Goal: Book appointment/travel/reservation

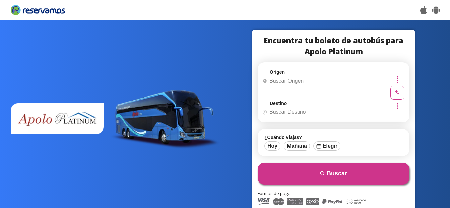
click at [297, 77] on input "Origen" at bounding box center [322, 80] width 125 height 17
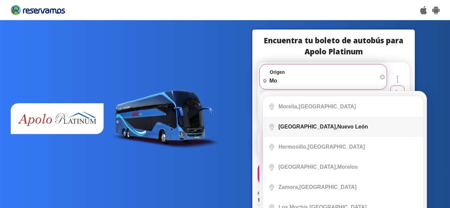
click at [317, 125] on div "[GEOGRAPHIC_DATA], [GEOGRAPHIC_DATA]" at bounding box center [322, 127] width 89 height 6
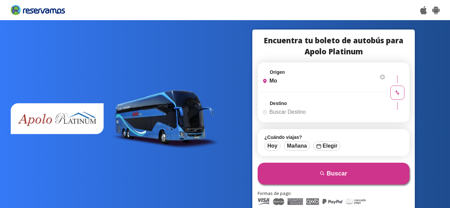
type input "[GEOGRAPHIC_DATA], [GEOGRAPHIC_DATA]"
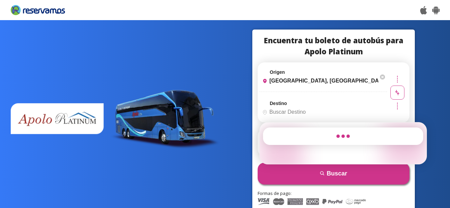
click at [309, 113] on input "Destino" at bounding box center [322, 112] width 125 height 17
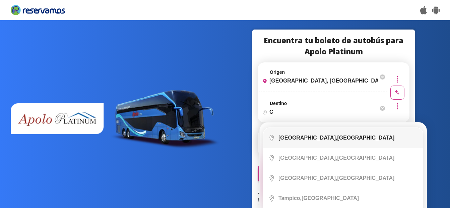
click at [320, 136] on b "[GEOGRAPHIC_DATA]," at bounding box center [307, 138] width 59 height 6
type input "[GEOGRAPHIC_DATA], [GEOGRAPHIC_DATA]"
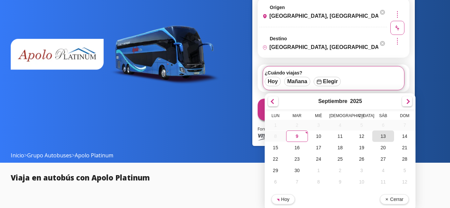
click at [383, 136] on div "13" at bounding box center [382, 135] width 21 height 11
type input "[DATE]"
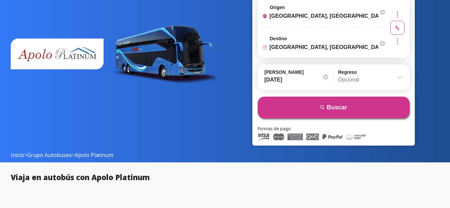
scroll to position [64, 0]
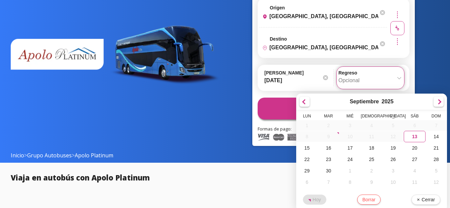
click at [362, 81] on input "Opcional" at bounding box center [370, 80] width 64 height 17
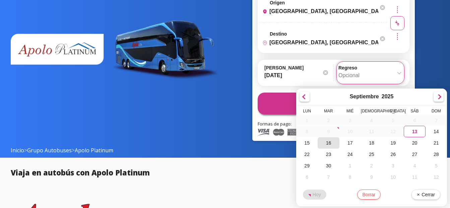
click at [331, 144] on div "16" at bounding box center [328, 142] width 21 height 11
type input "[DATE]"
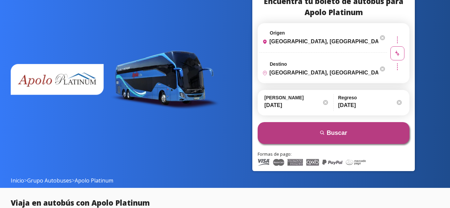
scroll to position [0, 0]
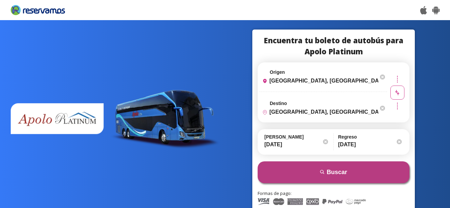
click at [360, 174] on button "search [GEOGRAPHIC_DATA]" at bounding box center [334, 172] width 152 height 22
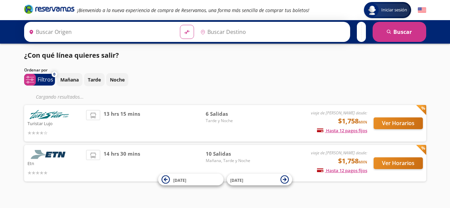
type input "[GEOGRAPHIC_DATA], [GEOGRAPHIC_DATA]"
